Goal: Task Accomplishment & Management: Manage account settings

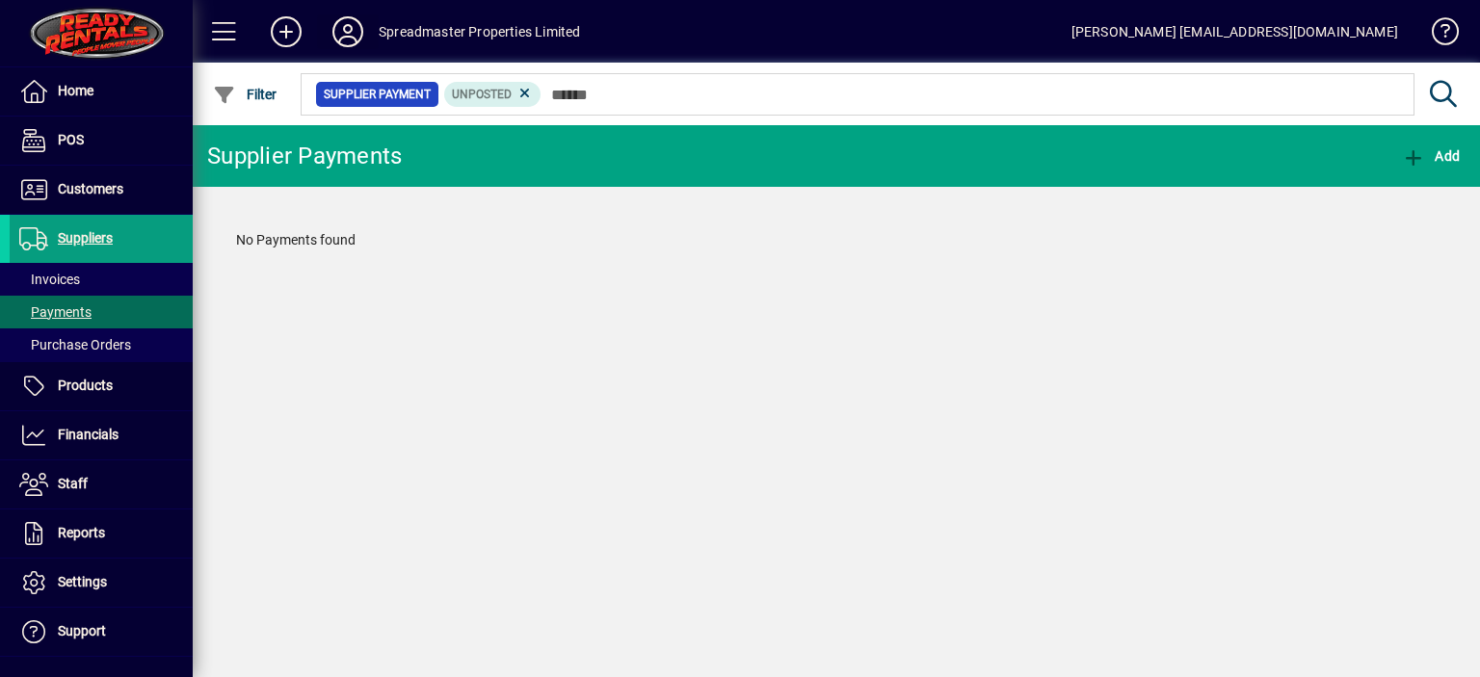
click at [343, 27] on icon at bounding box center [348, 31] width 39 height 31
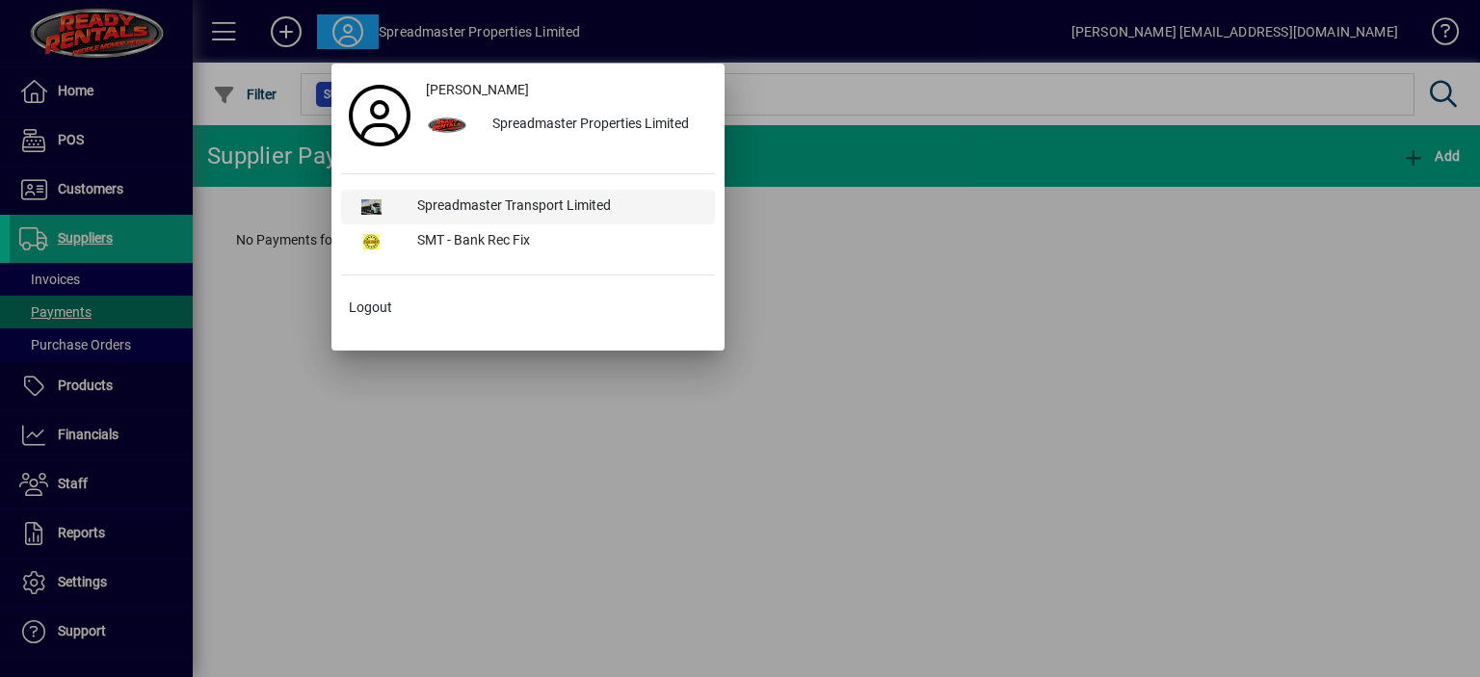
click at [475, 202] on div "Spreadmaster Transport Limited" at bounding box center [558, 207] width 313 height 35
